Goal: Transaction & Acquisition: Purchase product/service

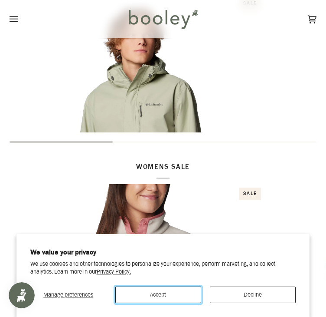
click at [139, 296] on button "Accept" at bounding box center [158, 294] width 86 height 16
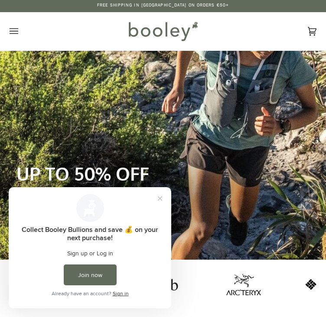
click at [18, 32] on icon "Open menu" at bounding box center [14, 31] width 9 height 13
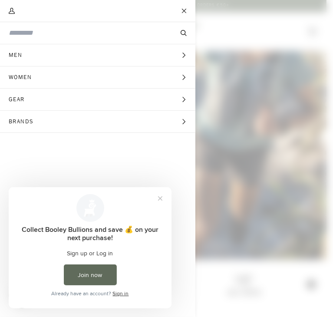
click at [37, 80] on span "Women" at bounding box center [23, 77] width 46 height 22
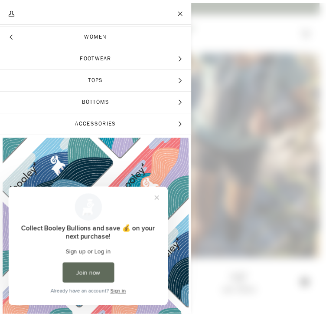
scroll to position [16, 0]
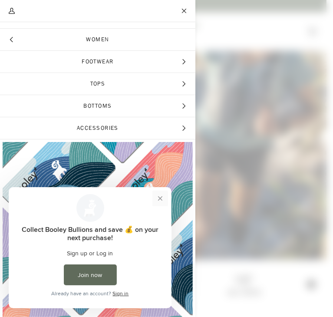
click at [160, 197] on button "Close prompt" at bounding box center [160, 198] width 16 height 16
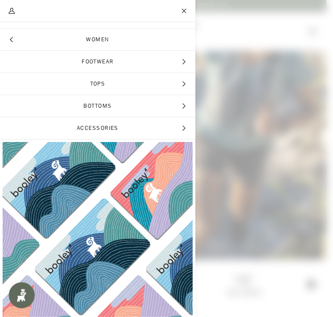
click at [150, 128] on span "Accessories" at bounding box center [97, 128] width 195 height 22
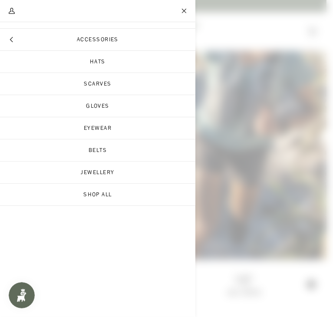
click at [15, 37] on button "Hide menu" at bounding box center [11, 40] width 22 height 22
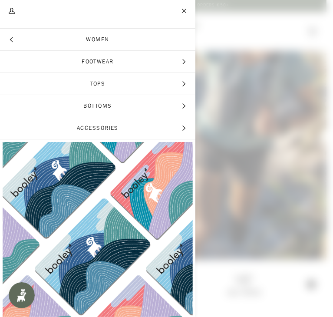
click at [144, 108] on span "Bottoms" at bounding box center [97, 106] width 195 height 22
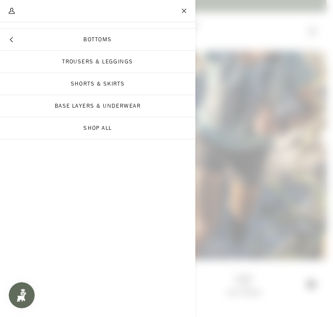
click at [234, 75] on span "Main menu" at bounding box center [166, 158] width 333 height 317
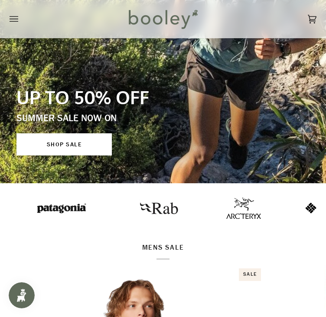
scroll to position [0, 0]
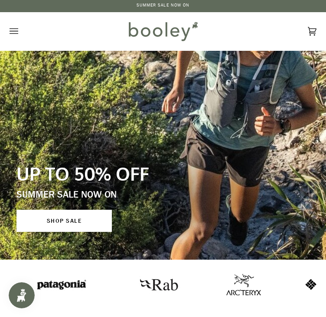
click at [18, 32] on icon "Open menu" at bounding box center [14, 31] width 9 height 13
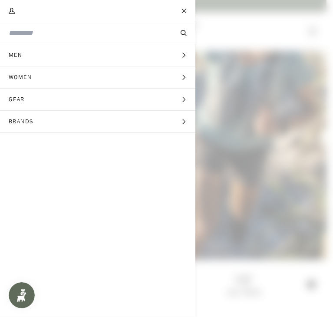
click at [42, 35] on input "Search our store" at bounding box center [83, 33] width 149 height 10
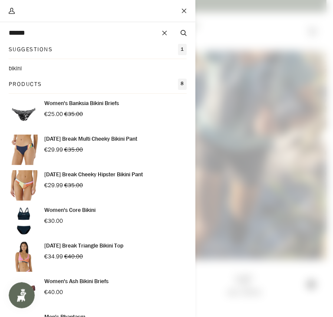
type input "******"
click at [172, 29] on button "Search" at bounding box center [183, 33] width 23 height 9
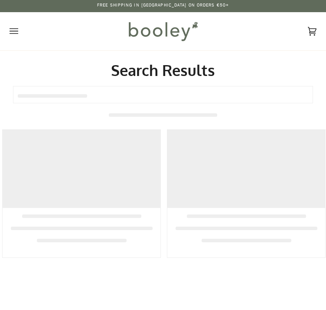
type input "******"
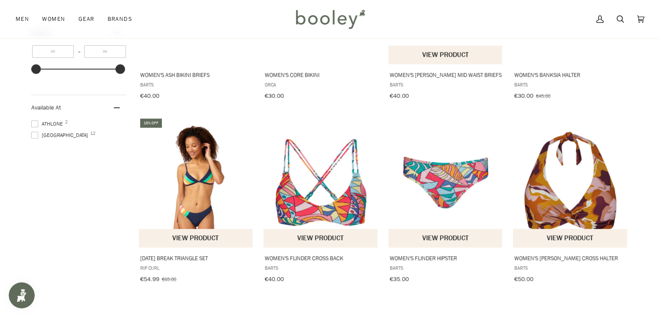
scroll to position [375, 0]
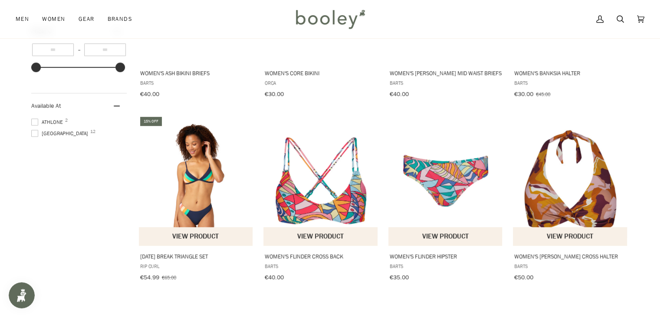
click at [326, 188] on img "Women's Flinder Hipster" at bounding box center [445, 180] width 115 height 115
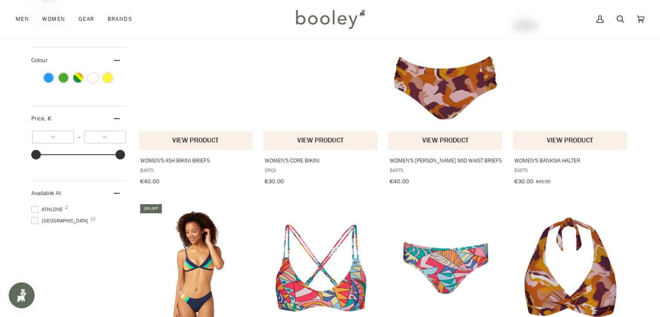
scroll to position [231, 0]
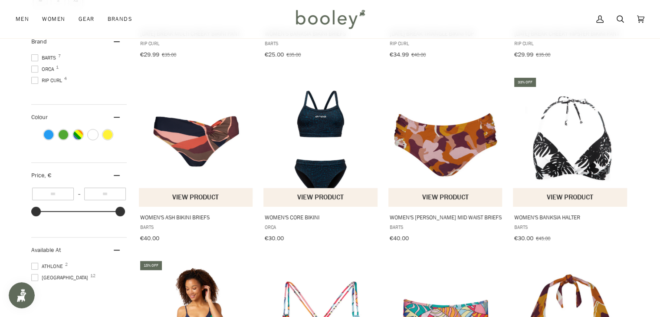
click at [326, 163] on img "Women's Lunan Mid Waist Briefs" at bounding box center [445, 141] width 115 height 115
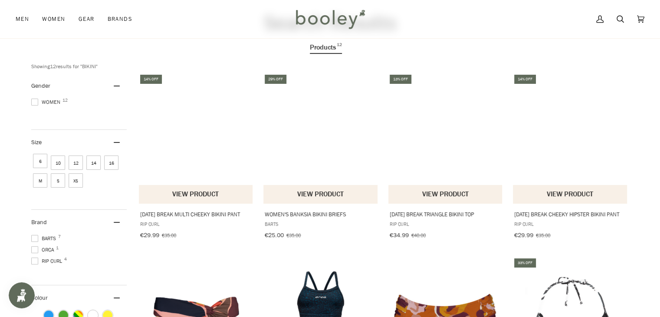
scroll to position [69, 0]
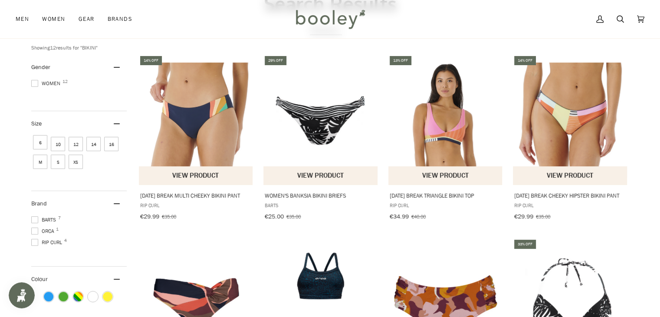
click at [326, 138] on img "Women's Day Break Cheeky Hipster Bikini Pant" at bounding box center [570, 119] width 115 height 115
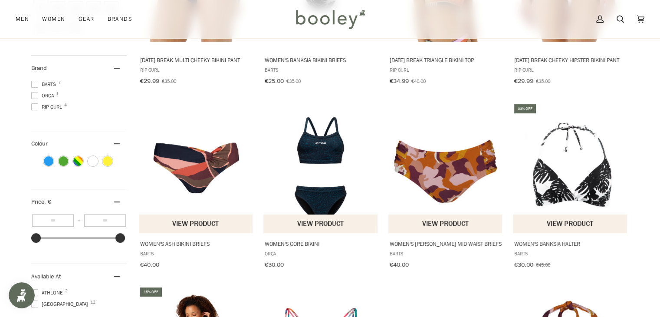
scroll to position [216, 0]
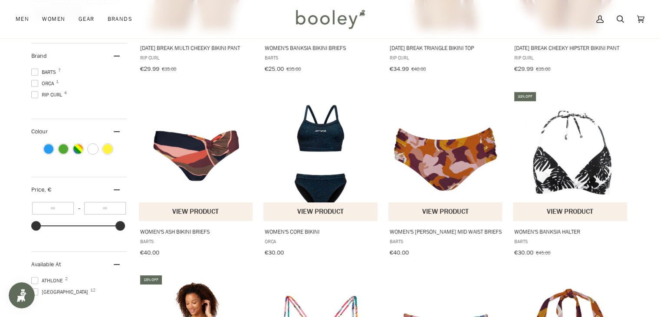
click at [182, 160] on img "Women's Ash Bikini Briefs" at bounding box center [195, 155] width 115 height 115
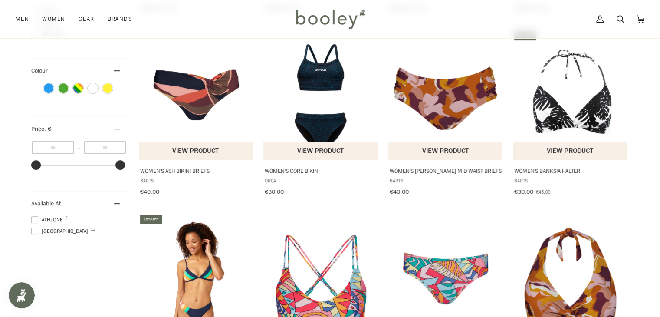
scroll to position [277, 0]
click at [312, 98] on img "Women's Core Bikini" at bounding box center [320, 95] width 115 height 115
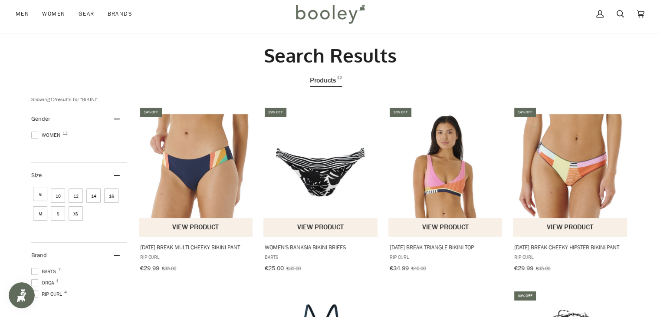
scroll to position [0, 0]
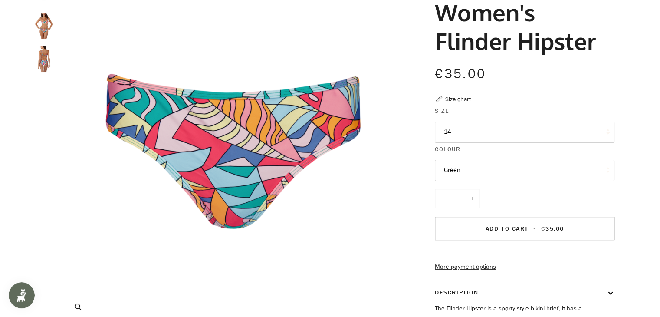
scroll to position [88, 0]
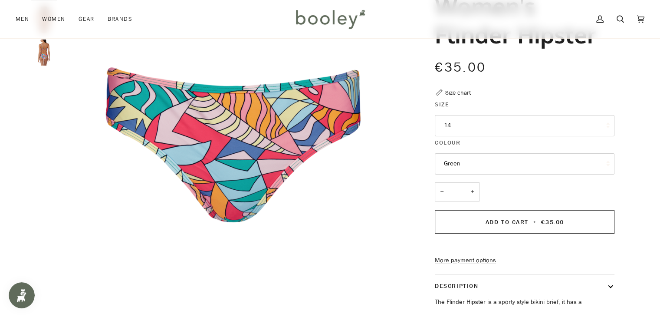
click at [34, 56] on img "Barts Women's Flinder Hipster Green - Booley Galway" at bounding box center [44, 52] width 26 height 26
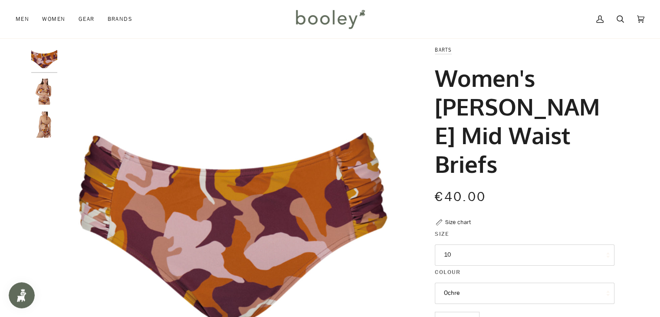
scroll to position [11, 0]
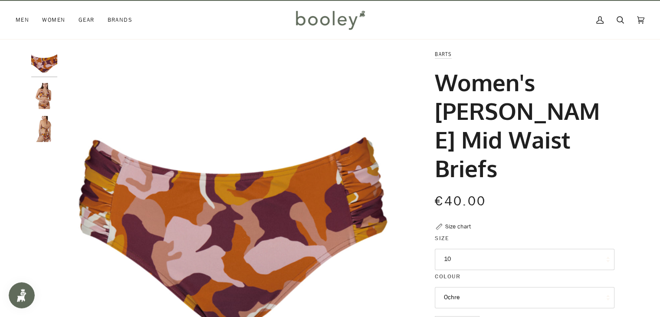
click at [45, 125] on img "Barts Women's Women's Lunan Mid Waist Briefs - Booley Galway" at bounding box center [44, 129] width 26 height 26
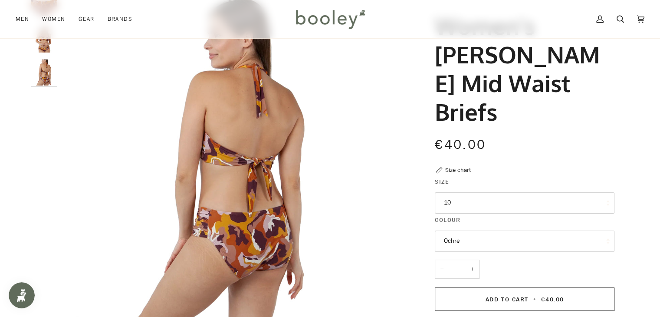
scroll to position [0, 0]
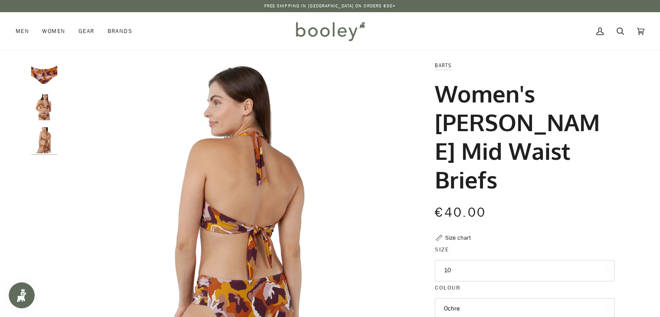
click at [47, 108] on img "Barts Women's Women's Lunan Mid Waist Briefs - Booley Galway" at bounding box center [44, 107] width 26 height 26
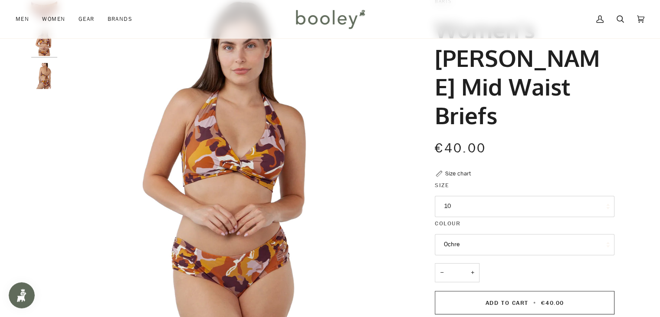
scroll to position [49, 0]
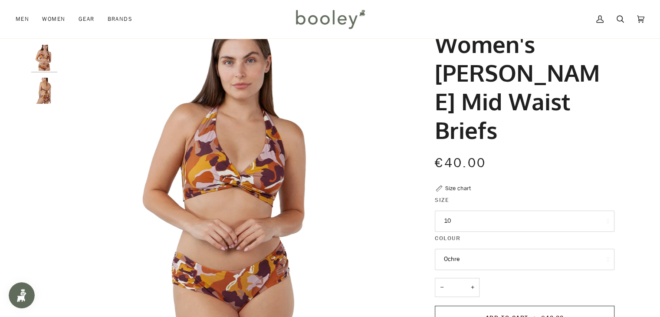
click at [48, 90] on img "Barts Women's Women's Lunan Mid Waist Briefs - Booley Galway" at bounding box center [44, 91] width 26 height 26
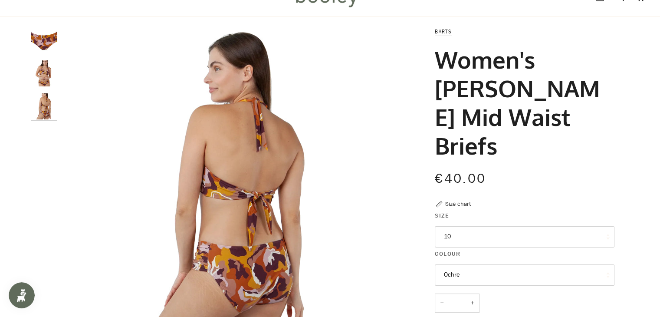
scroll to position [0, 0]
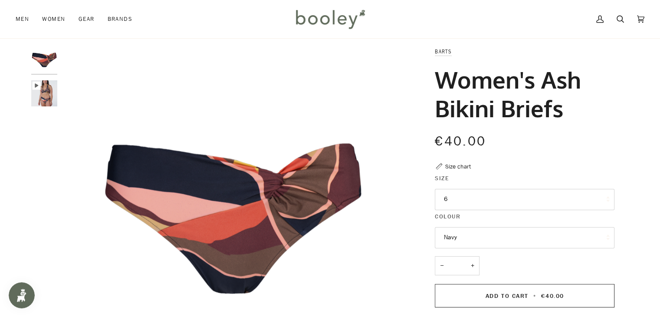
click at [42, 94] on img "Barts Women's Ash Bikini Briefs Navy - Booley Galway" at bounding box center [44, 93] width 26 height 26
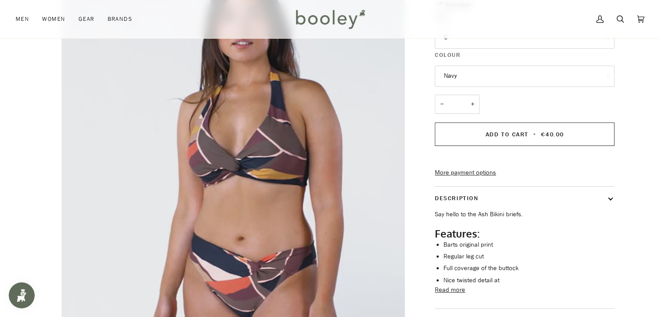
scroll to position [194, 0]
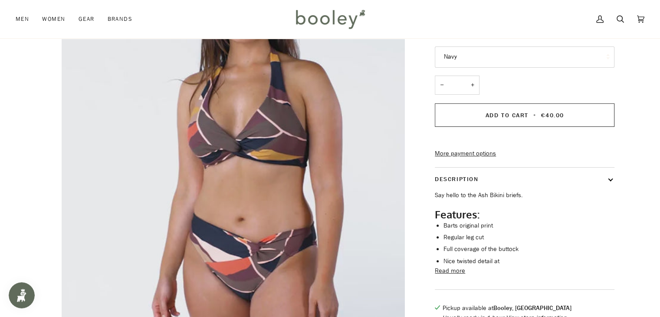
type input "*****"
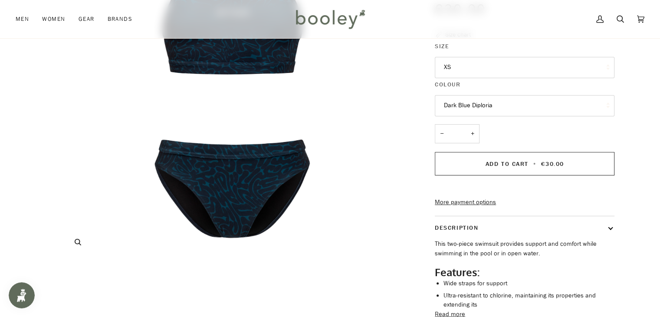
scroll to position [27, 0]
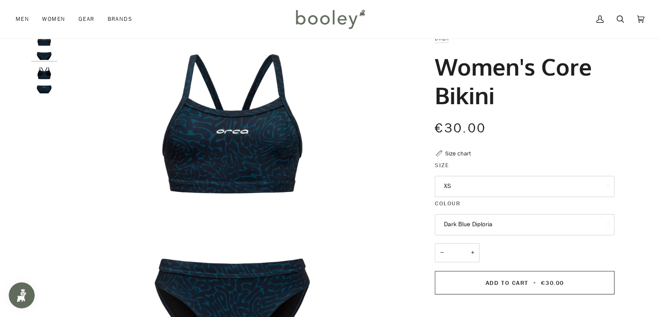
click at [47, 84] on img "Orca Women's Core Bikini Dark Blue Diploria - Booley Galway" at bounding box center [44, 80] width 26 height 26
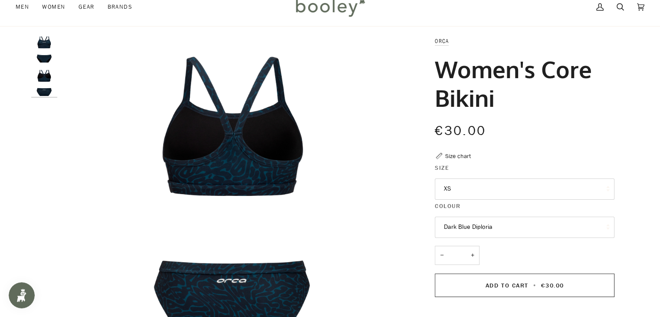
scroll to position [9, 0]
